Goal: Information Seeking & Learning: Learn about a topic

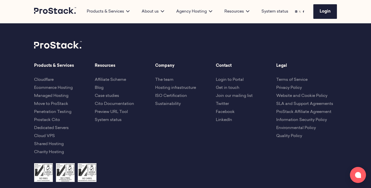
scroll to position [283, 0]
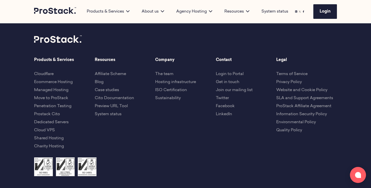
click at [231, 90] on link "Join our mailing list" at bounding box center [234, 90] width 37 height 4
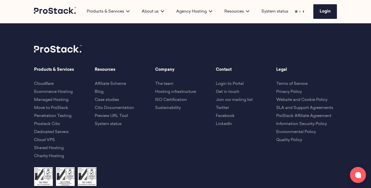
scroll to position [194, 0]
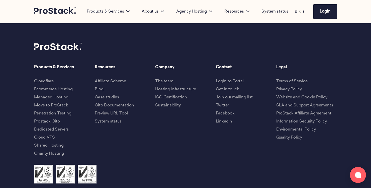
click at [225, 105] on link "Twitter" at bounding box center [222, 105] width 13 height 4
click at [167, 82] on link "The team" at bounding box center [164, 81] width 18 height 4
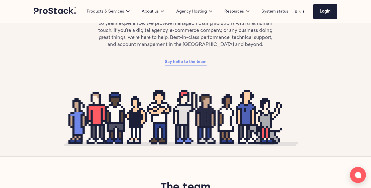
click at [193, 61] on span "Say hello to the team" at bounding box center [186, 62] width 42 height 4
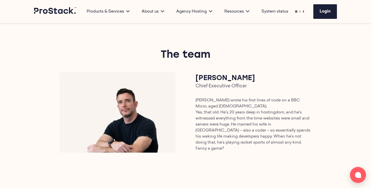
scroll to position [214, 0]
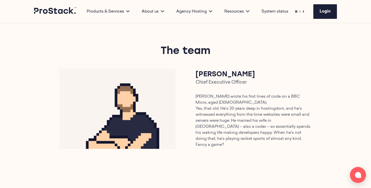
click at [143, 97] on img at bounding box center [117, 108] width 116 height 80
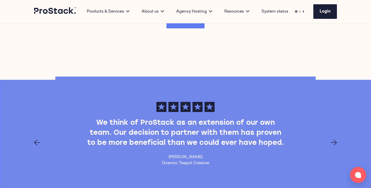
scroll to position [1394, 0]
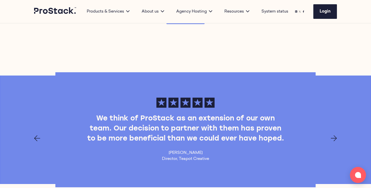
click at [331, 135] on icon "Next page" at bounding box center [334, 138] width 6 height 6
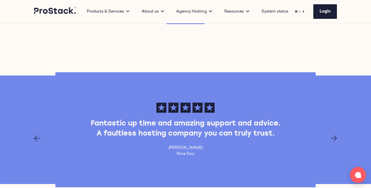
click at [331, 135] on icon "Next page" at bounding box center [334, 138] width 6 height 6
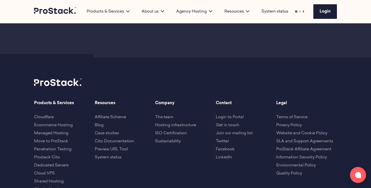
scroll to position [1865, 0]
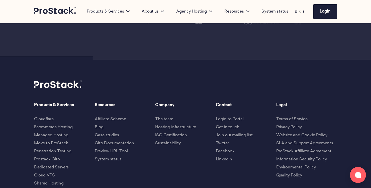
click at [168, 125] on link "Hosting infrastructure" at bounding box center [175, 127] width 41 height 4
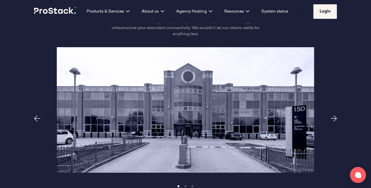
scroll to position [271, 0]
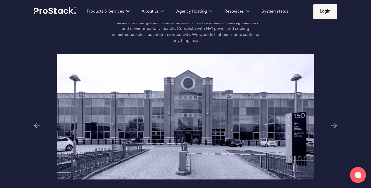
click at [333, 122] on icon "Next page" at bounding box center [334, 125] width 6 height 6
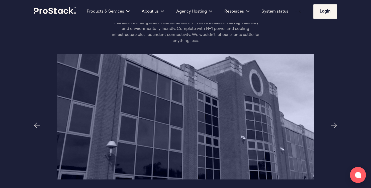
click at [333, 122] on icon "Next page" at bounding box center [334, 125] width 6 height 6
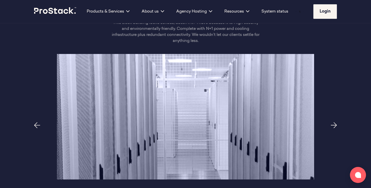
click at [333, 122] on icon "Next page" at bounding box center [334, 125] width 6 height 6
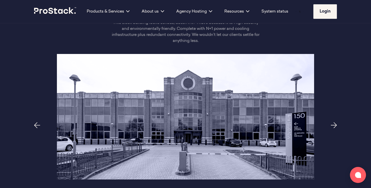
click at [333, 122] on icon "Next page" at bounding box center [334, 125] width 6 height 6
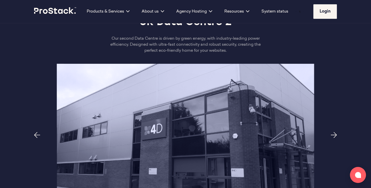
scroll to position [505, 0]
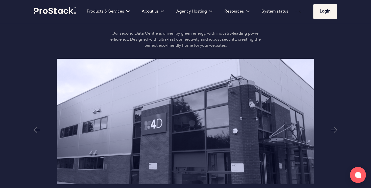
click at [333, 127] on icon "Next page" at bounding box center [334, 130] width 6 height 6
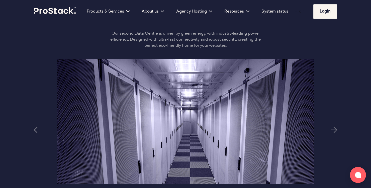
click at [333, 127] on icon "Next page" at bounding box center [334, 130] width 6 height 6
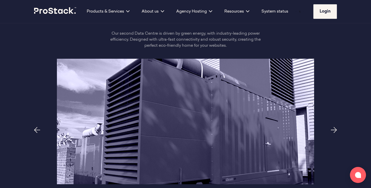
click at [333, 127] on icon "Next page" at bounding box center [334, 130] width 6 height 6
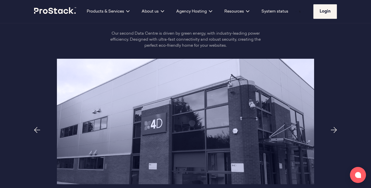
click at [333, 127] on icon "Next page" at bounding box center [334, 130] width 6 height 6
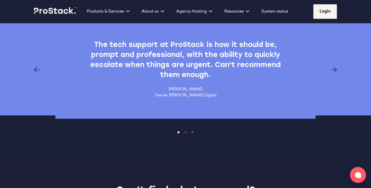
scroll to position [990, 0]
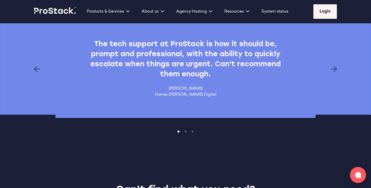
click at [331, 66] on icon "Next page" at bounding box center [334, 69] width 6 height 6
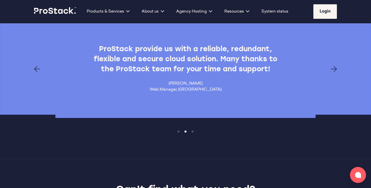
click at [331, 66] on icon "Next page" at bounding box center [334, 69] width 6 height 6
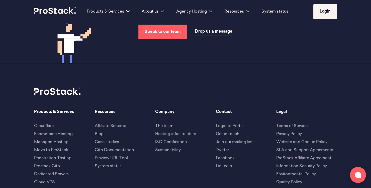
scroll to position [1192, 0]
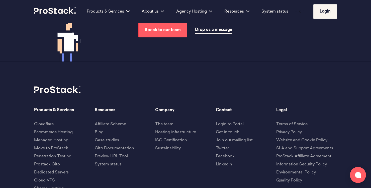
click at [168, 138] on link "ISO Certification" at bounding box center [171, 140] width 32 height 4
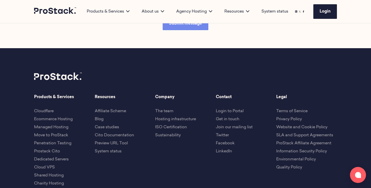
scroll to position [822, 0]
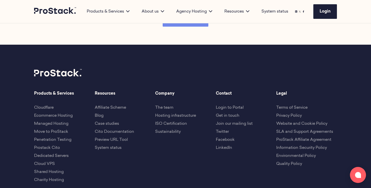
click at [166, 130] on link "Sustainability" at bounding box center [168, 132] width 26 height 4
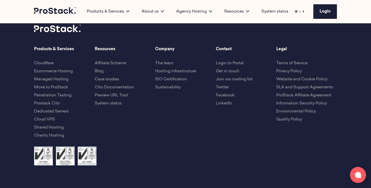
scroll to position [907, 0]
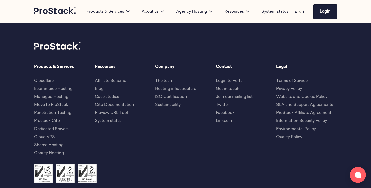
click at [120, 79] on link "Affiliate Scheme" at bounding box center [110, 81] width 31 height 4
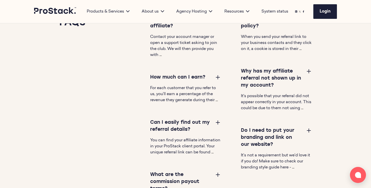
scroll to position [749, 0]
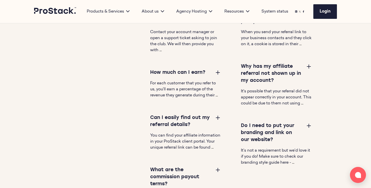
click at [217, 72] on button at bounding box center [218, 72] width 6 height 6
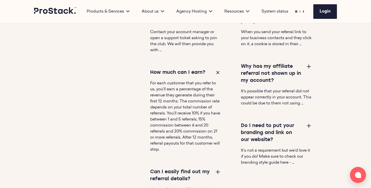
click at [217, 72] on button at bounding box center [218, 72] width 6 height 6
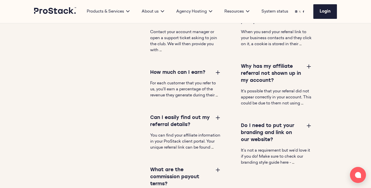
click at [310, 66] on button at bounding box center [309, 66] width 6 height 6
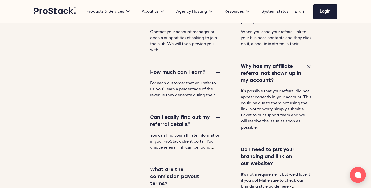
click at [310, 66] on button at bounding box center [309, 66] width 6 height 6
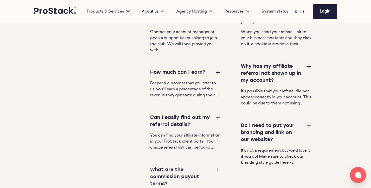
click at [216, 117] on button at bounding box center [218, 117] width 6 height 6
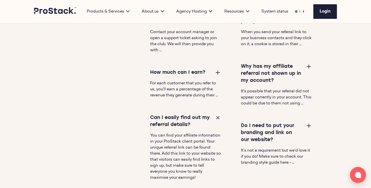
click at [216, 117] on button at bounding box center [218, 117] width 6 height 6
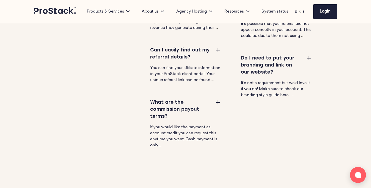
scroll to position [816, 0]
click at [218, 105] on button at bounding box center [218, 102] width 6 height 6
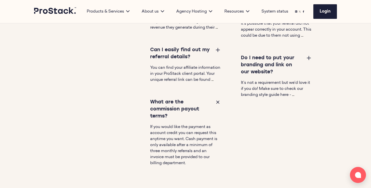
click at [218, 105] on button at bounding box center [218, 102] width 6 height 6
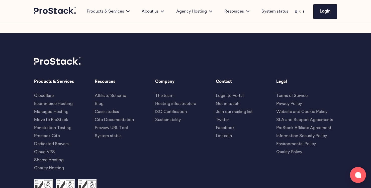
scroll to position [1200, 0]
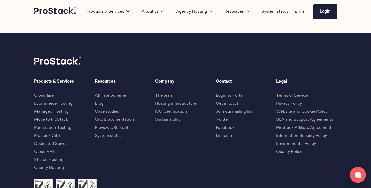
click at [102, 105] on link "Blog" at bounding box center [99, 103] width 9 height 4
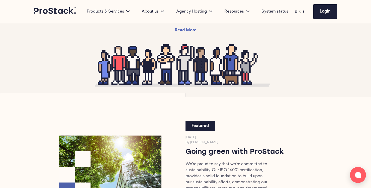
scroll to position [106, 0]
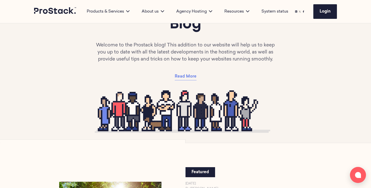
click at [190, 78] on span "Read More" at bounding box center [186, 76] width 22 height 4
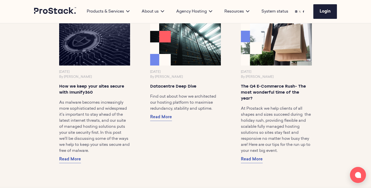
scroll to position [4398, 0]
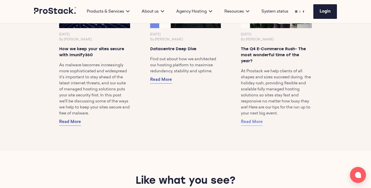
click at [259, 124] on span "Read More" at bounding box center [252, 122] width 22 height 4
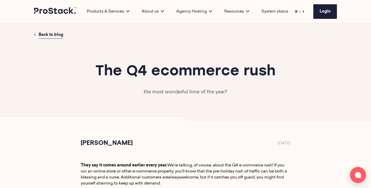
click at [170, 92] on p "the most wonderful time of the year?" at bounding box center [186, 92] width 182 height 7
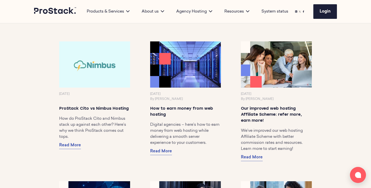
scroll to position [333, 0]
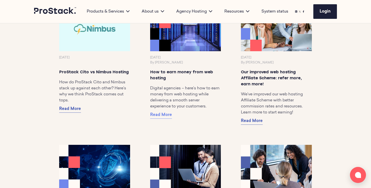
click at [164, 117] on span "Read More" at bounding box center [161, 115] width 22 height 4
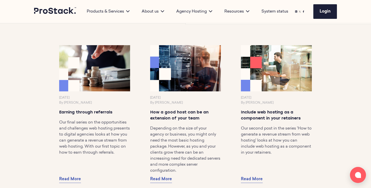
scroll to position [1158, 0]
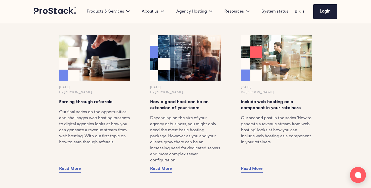
click at [187, 75] on img at bounding box center [185, 58] width 74 height 48
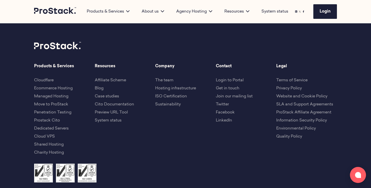
scroll to position [645, 0]
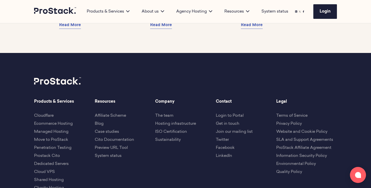
click at [106, 131] on link "Case studies" at bounding box center [107, 132] width 24 height 4
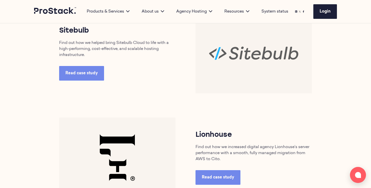
scroll to position [357, 0]
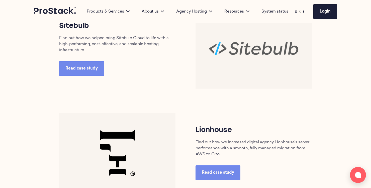
click at [206, 129] on h3 "Lionhouse" at bounding box center [253, 130] width 116 height 10
click at [206, 142] on p "Find out how we increased digital agency Lionhouse’s server performance with a …" at bounding box center [253, 148] width 116 height 18
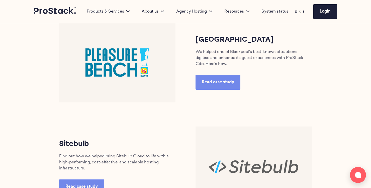
scroll to position [280, 0]
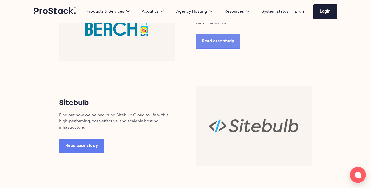
click at [89, 144] on span "Read case study" at bounding box center [81, 146] width 32 height 4
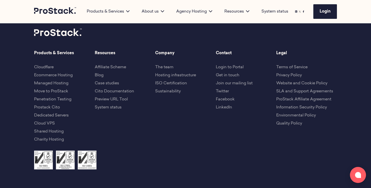
scroll to position [1279, 0]
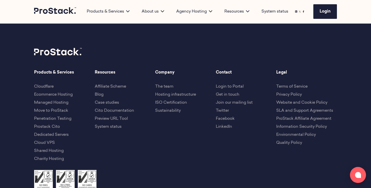
click at [106, 110] on link "Cito Documentation" at bounding box center [114, 110] width 39 height 4
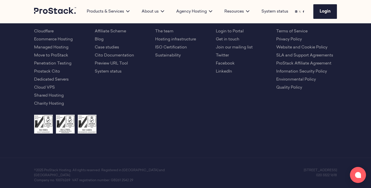
click at [115, 64] on link "Preview URL Tool" at bounding box center [111, 63] width 33 height 4
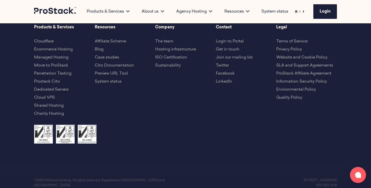
scroll to position [1334, 0]
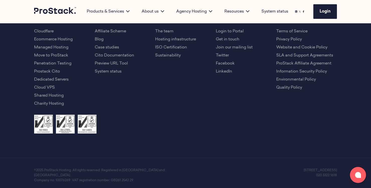
click at [114, 71] on link "System status" at bounding box center [108, 71] width 27 height 4
drag, startPoint x: 125, startPoint y: 71, endPoint x: 95, endPoint y: 71, distance: 29.1
click at [95, 71] on li "System status" at bounding box center [125, 71] width 61 height 6
copy link "System status"
drag, startPoint x: 133, startPoint y: 65, endPoint x: 95, endPoint y: 64, distance: 37.9
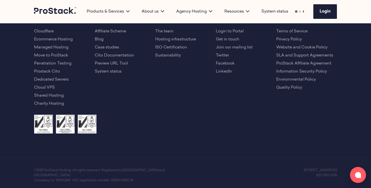
click at [95, 64] on li "Preview URL Tool" at bounding box center [125, 63] width 61 height 6
copy link "Preview URL Tool"
drag, startPoint x: 142, startPoint y: 56, endPoint x: 95, endPoint y: 55, distance: 46.4
click at [95, 55] on li "Cito Documentation" at bounding box center [125, 55] width 61 height 6
copy link "Cito Documentation"
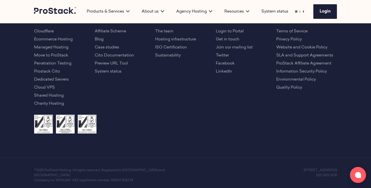
click at [142, 90] on div "Products & Services Cloudflare Ecommerce Hosting Managed Hosting Move to [GEOGR…" at bounding box center [185, 64] width 303 height 100
click at [323, 11] on span "Login" at bounding box center [324, 12] width 11 height 4
click at [280, 13] on link "System status" at bounding box center [274, 12] width 27 height 6
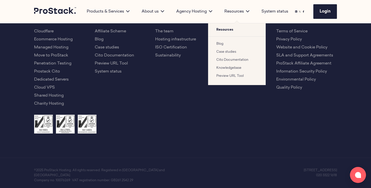
click at [224, 59] on link "Cito Documentation" at bounding box center [232, 59] width 32 height 3
click at [229, 67] on link "Knowledgebase" at bounding box center [228, 67] width 25 height 3
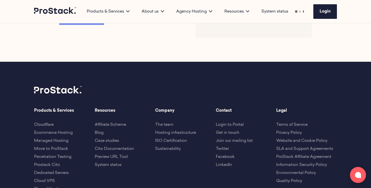
scroll to position [1334, 0]
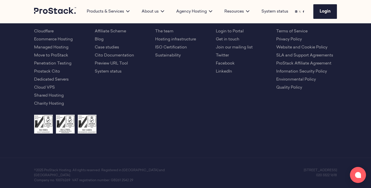
click at [53, 31] on link "Cloudflare" at bounding box center [44, 31] width 20 height 4
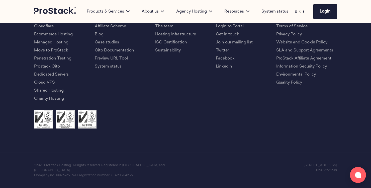
click at [52, 36] on link "Ecommerce Hosting" at bounding box center [53, 34] width 39 height 4
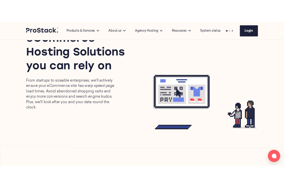
scroll to position [59, 0]
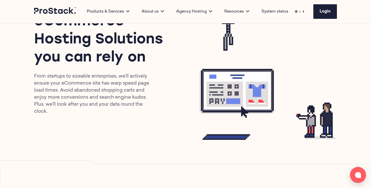
drag, startPoint x: 244, startPoint y: 84, endPoint x: 206, endPoint y: 105, distance: 42.9
click at [206, 105] on g at bounding box center [236, 91] width 74 height 45
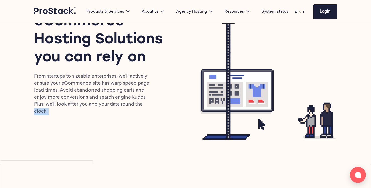
drag, startPoint x: 227, startPoint y: 105, endPoint x: 184, endPoint y: 107, distance: 42.4
click at [184, 107] on div "eCommerce Hosting Solutions you can rely on From startups to sizeable enterpris…" at bounding box center [185, 63] width 303 height 151
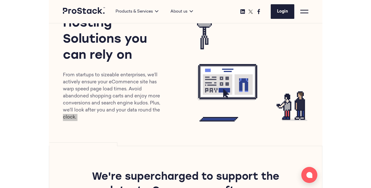
scroll to position [48, 0]
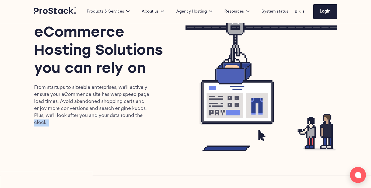
click at [246, 105] on icon at bounding box center [257, 105] width 22 height 25
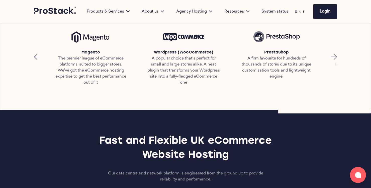
scroll to position [254, 0]
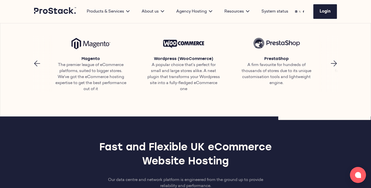
click at [333, 65] on icon "Next page" at bounding box center [334, 63] width 6 height 6
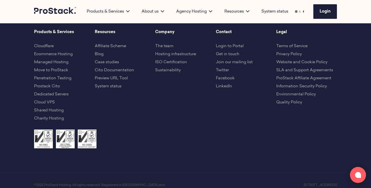
scroll to position [1517, 0]
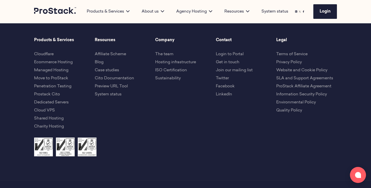
click at [55, 67] on li "Managed Hosting" at bounding box center [64, 70] width 61 height 6
click at [55, 72] on li "Managed Hosting" at bounding box center [64, 70] width 61 height 6
click at [57, 71] on link "Managed Hosting" at bounding box center [51, 70] width 34 height 4
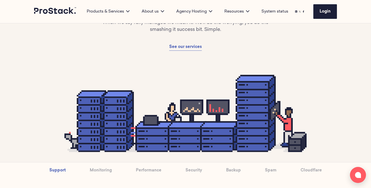
scroll to position [77, 0]
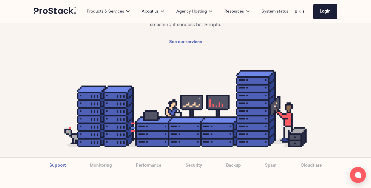
drag, startPoint x: 180, startPoint y: 105, endPoint x: 159, endPoint y: 114, distance: 22.8
click at [159, 114] on icon at bounding box center [185, 108] width 242 height 77
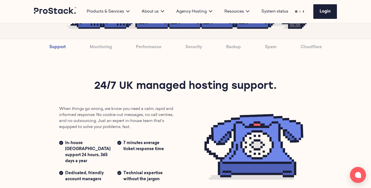
scroll to position [196, 0]
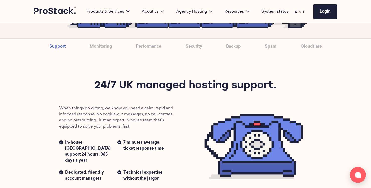
click at [104, 49] on link "Monitoring" at bounding box center [101, 47] width 22 height 16
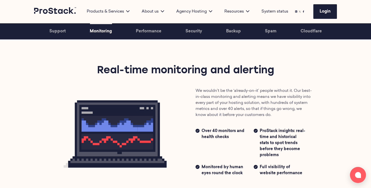
click at [145, 32] on link "Performance" at bounding box center [149, 31] width 26 height 16
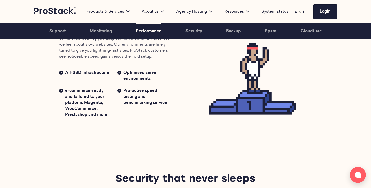
click at [194, 31] on link "Security" at bounding box center [193, 31] width 17 height 16
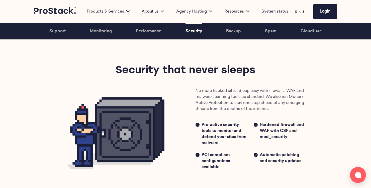
click at [234, 33] on link "Backup" at bounding box center [233, 31] width 15 height 16
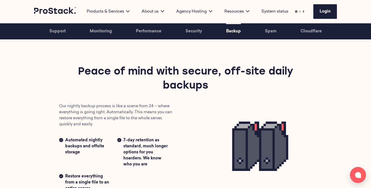
scroll to position [858, 0]
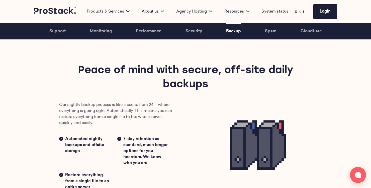
click at [266, 32] on link "Spam" at bounding box center [271, 31] width 12 height 16
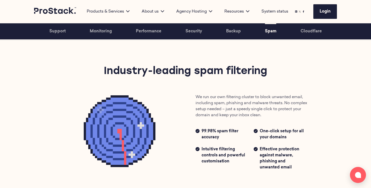
scroll to position [1033, 0]
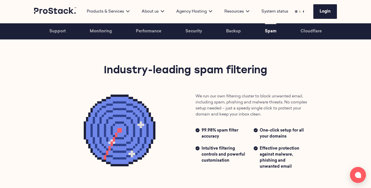
click at [306, 32] on link "Cloudflare" at bounding box center [310, 31] width 21 height 16
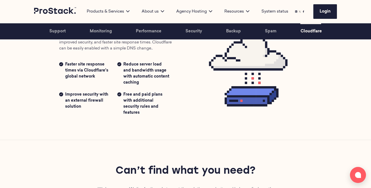
scroll to position [1268, 0]
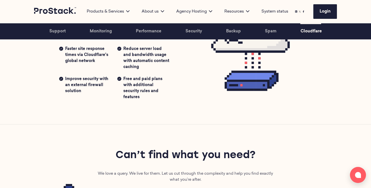
drag, startPoint x: 226, startPoint y: 85, endPoint x: 186, endPoint y: 119, distance: 52.1
click at [186, 119] on div "Cloudflare The industry's leading CDN solution We use Cloudflare to enhance you…" at bounding box center [185, 44] width 343 height 160
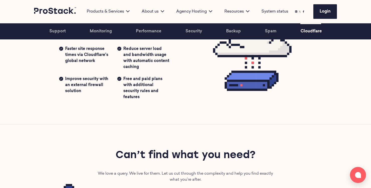
click at [186, 119] on div "Cloudflare The industry's leading CDN solution We use Cloudflare to enhance you…" at bounding box center [185, 44] width 343 height 160
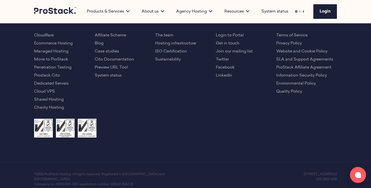
scroll to position [1615, 0]
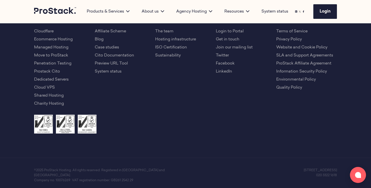
click at [58, 55] on link "Move to ProStack" at bounding box center [51, 55] width 34 height 4
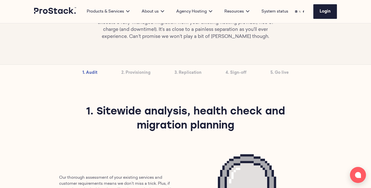
click at [130, 74] on link "2. Provisioning" at bounding box center [135, 73] width 29 height 16
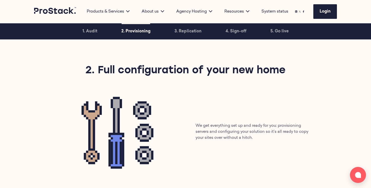
click at [178, 34] on link "3. Replication" at bounding box center [187, 31] width 27 height 16
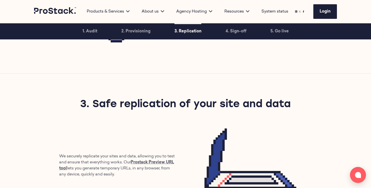
click at [233, 28] on link "4. Sign-off" at bounding box center [235, 31] width 21 height 16
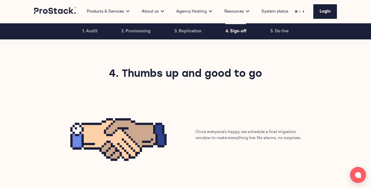
click at [274, 31] on link "5. Go live" at bounding box center [279, 31] width 18 height 16
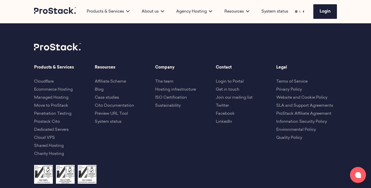
scroll to position [1054, 0]
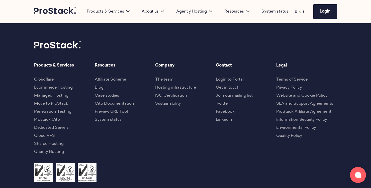
click at [49, 126] on link "Dedicated Servers" at bounding box center [51, 128] width 35 height 4
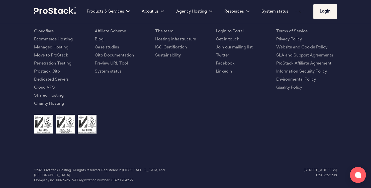
scroll to position [1074, 0]
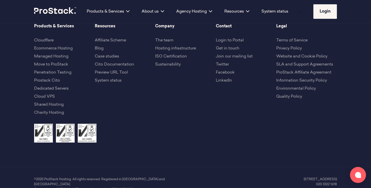
click at [47, 96] on link "Cloud VPS" at bounding box center [44, 96] width 21 height 4
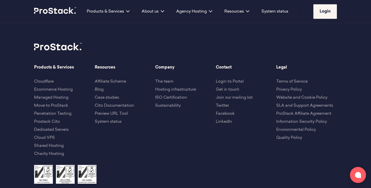
scroll to position [1012, 0]
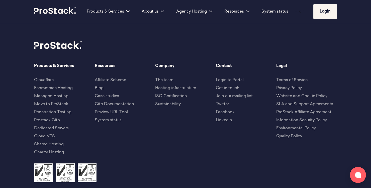
click at [50, 143] on link "Shared Hosting" at bounding box center [49, 144] width 30 height 4
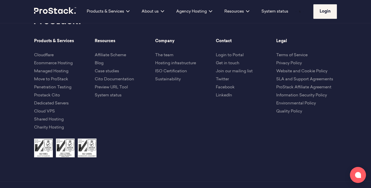
scroll to position [1056, 0]
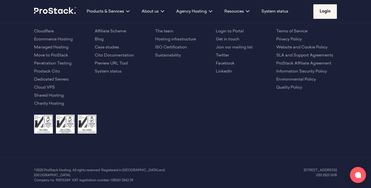
click at [51, 105] on link "Charity Hosting" at bounding box center [49, 103] width 30 height 4
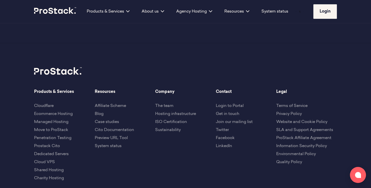
scroll to position [1165, 0]
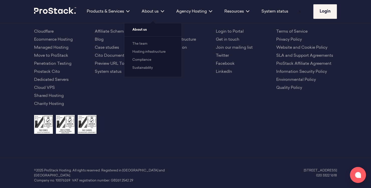
click at [145, 61] on link "Compliance" at bounding box center [141, 59] width 19 height 3
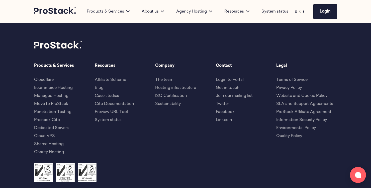
scroll to position [852, 0]
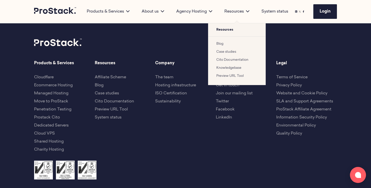
click at [226, 59] on link "Cito Documentation" at bounding box center [232, 59] width 32 height 3
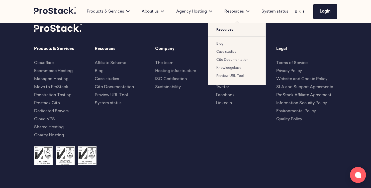
click at [230, 68] on link "Knowledgebase" at bounding box center [228, 67] width 25 height 3
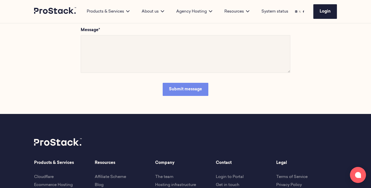
scroll to position [115, 0]
